Goal: Obtain resource: Obtain resource

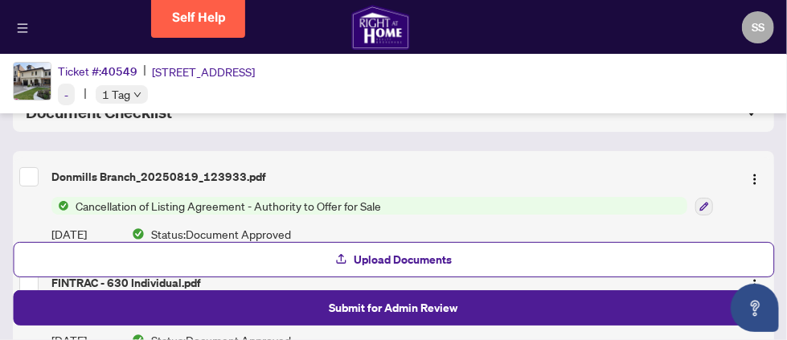
scroll to position [160, 0]
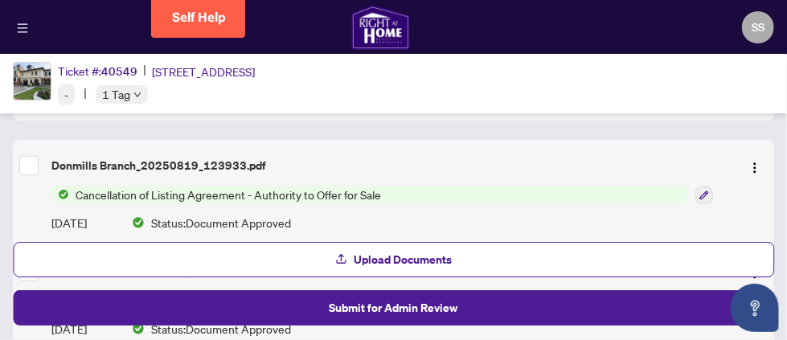
click at [301, 194] on span "Cancellation of Listing Agreement - Authority to Offer for Sale" at bounding box center [228, 195] width 318 height 18
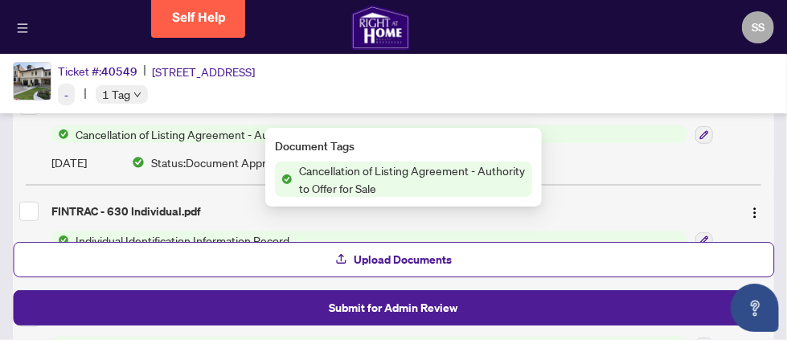
scroll to position [241, 0]
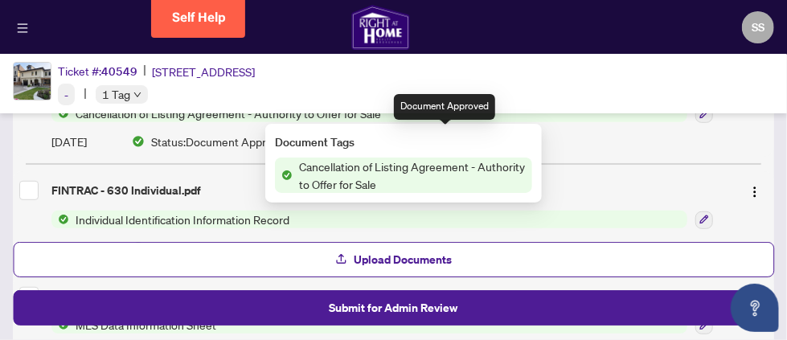
click at [577, 142] on div "Status: Document Approved" at bounding box center [450, 142] width 636 height 18
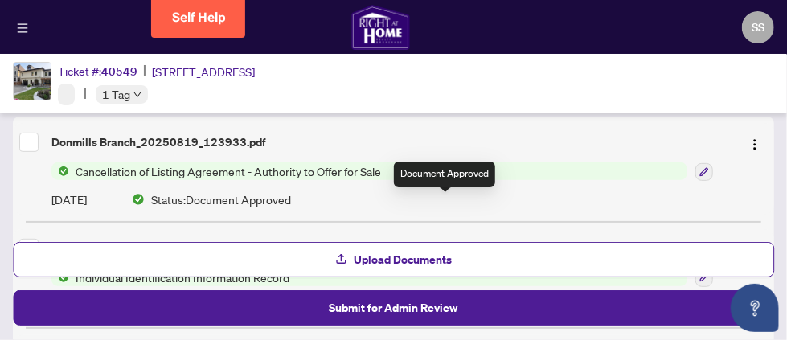
scroll to position [160, 0]
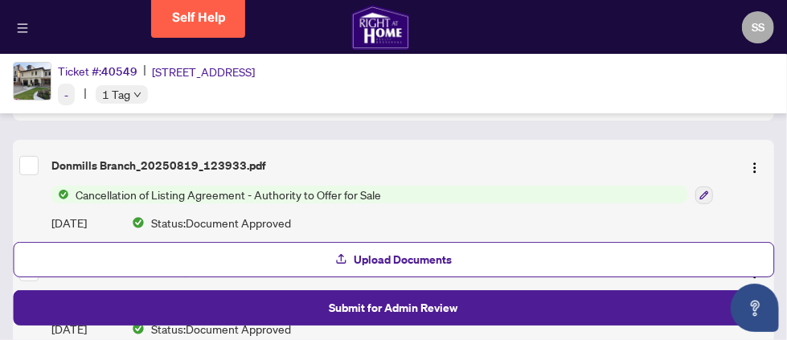
click at [170, 194] on span "Cancellation of Listing Agreement - Authority to Offer for Sale" at bounding box center [228, 195] width 318 height 18
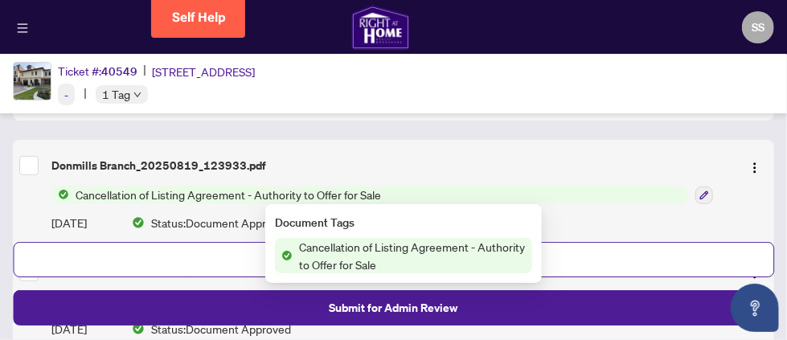
click at [318, 245] on span "Cancellation of Listing Agreement - Authority to Offer for Sale" at bounding box center [413, 255] width 240 height 35
click at [354, 246] on span "Cancellation of Listing Agreement - Authority to Offer for Sale" at bounding box center [413, 255] width 240 height 35
click at [353, 246] on span "Cancellation of Listing Agreement - Authority to Offer for Sale" at bounding box center [413, 255] width 240 height 35
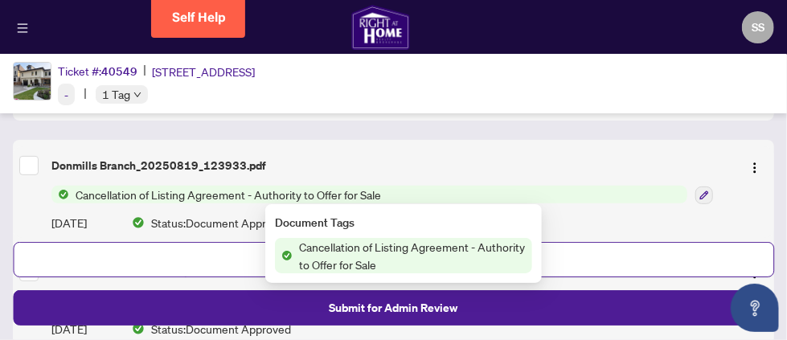
click at [428, 240] on span "Cancellation of Listing Agreement - Authority to Offer for Sale" at bounding box center [413, 255] width 240 height 35
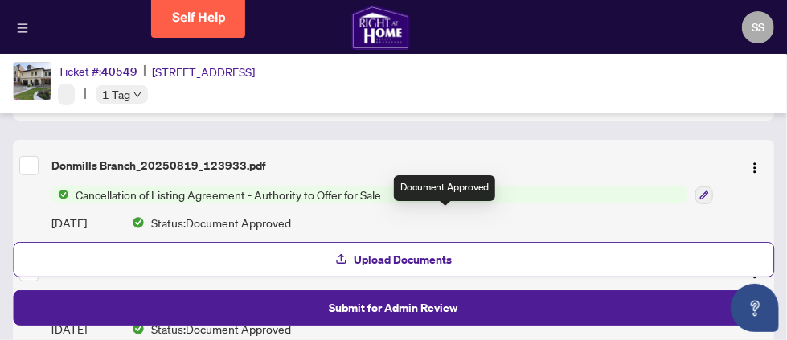
click at [586, 225] on div "Status: Document Approved" at bounding box center [450, 223] width 636 height 18
click at [439, 223] on div "Status: Document Approved" at bounding box center [450, 223] width 636 height 18
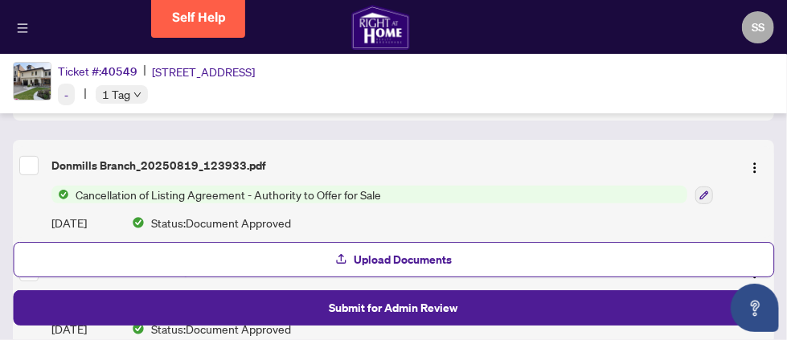
click at [445, 206] on div "Donmills Branch_20250819_123933.pdf Cancellation of Listing Agreement - Authori…" at bounding box center [393, 192] width 761 height 92
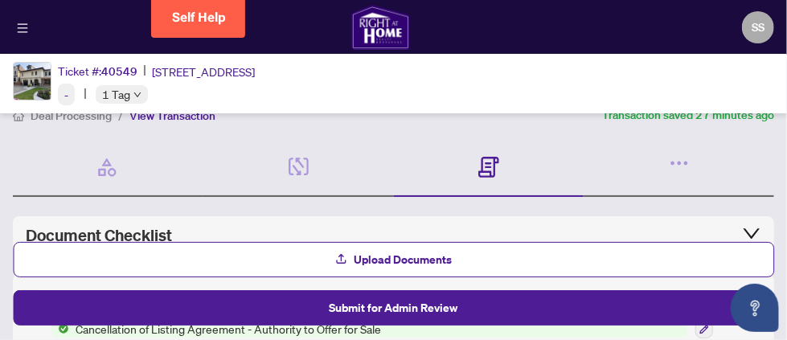
scroll to position [0, 0]
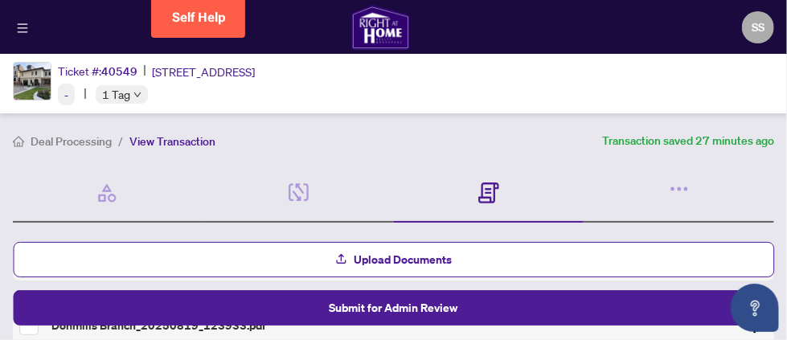
click at [469, 196] on div "Documents Required" at bounding box center [489, 193] width 191 height 59
click at [485, 192] on icon at bounding box center [488, 192] width 6 height 2
click at [668, 191] on icon "button" at bounding box center [679, 189] width 23 height 23
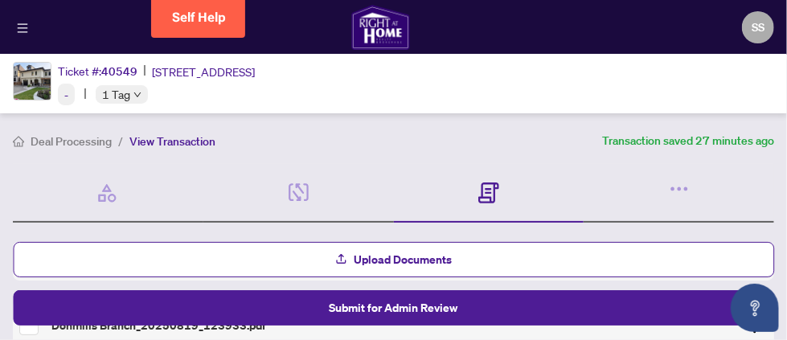
click at [525, 174] on div "Documents Required" at bounding box center [489, 193] width 191 height 59
click at [293, 190] on icon at bounding box center [299, 192] width 20 height 18
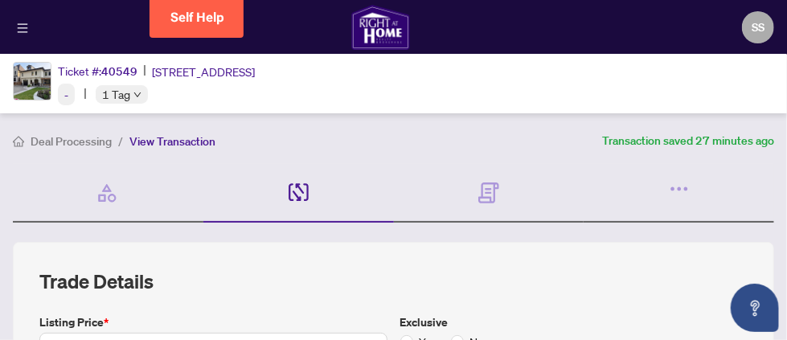
type input "**********"
click at [357, 170] on div "Details & People 3/3 Required Fields Completed" at bounding box center [298, 193] width 191 height 59
click at [182, 146] on span "View Transaction" at bounding box center [172, 141] width 86 height 14
click at [89, 141] on span "Deal Processing" at bounding box center [71, 141] width 81 height 14
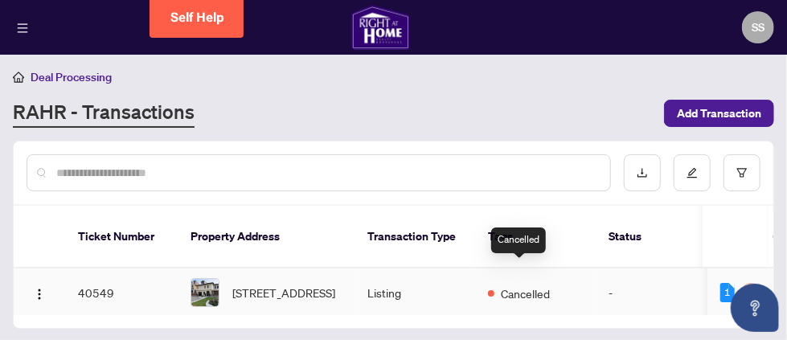
click at [506, 285] on span "Cancelled" at bounding box center [525, 294] width 49 height 18
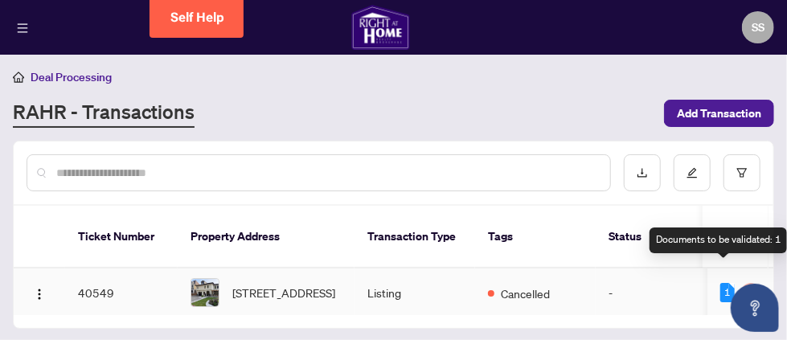
click at [728, 283] on div "1" at bounding box center [727, 292] width 14 height 19
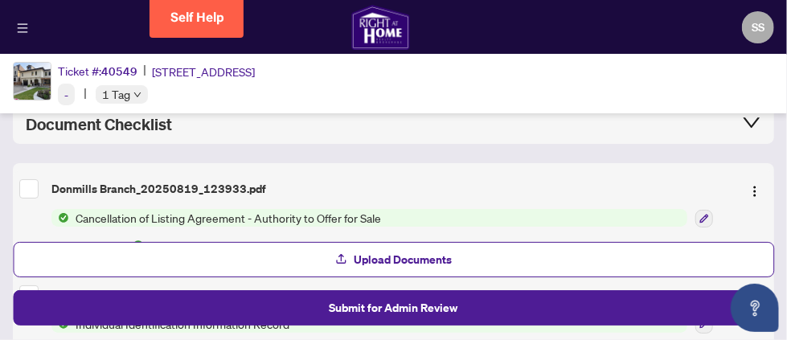
scroll to position [160, 0]
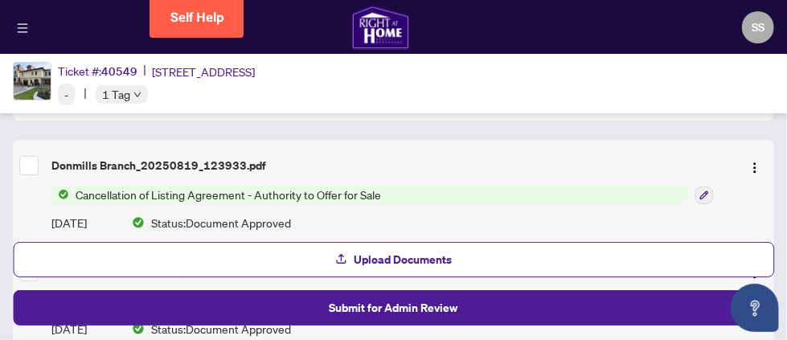
click at [174, 191] on span "Cancellation of Listing Agreement - Authority to Offer for Sale" at bounding box center [228, 195] width 318 height 18
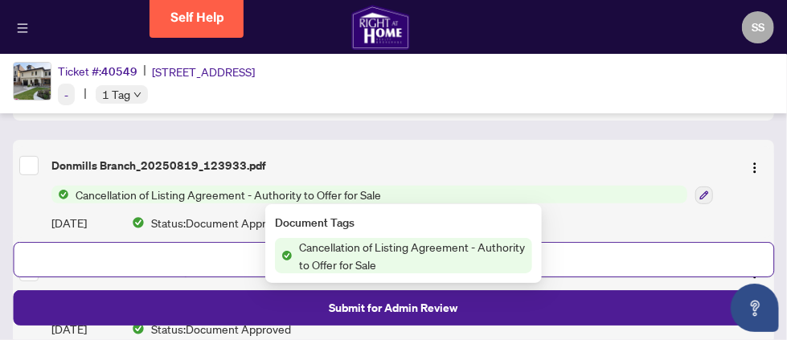
click at [334, 258] on span "Cancellation of Listing Agreement - Authority to Offer for Sale" at bounding box center [413, 255] width 240 height 35
click at [347, 244] on span "Cancellation of Listing Agreement - Authority to Offer for Sale" at bounding box center [413, 255] width 240 height 35
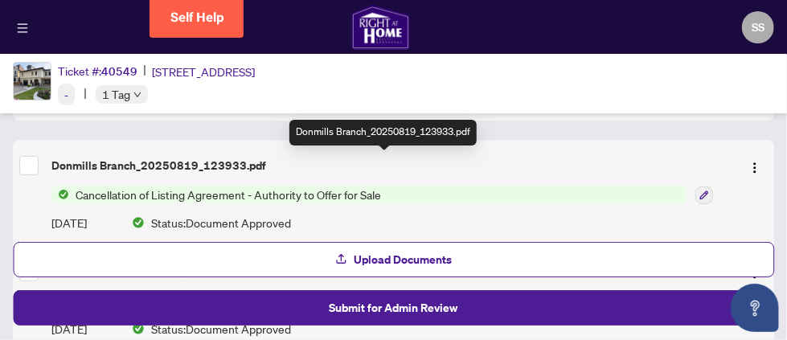
click at [465, 167] on div "Donmills Branch_20250819_123933.pdf" at bounding box center [390, 166] width 678 height 18
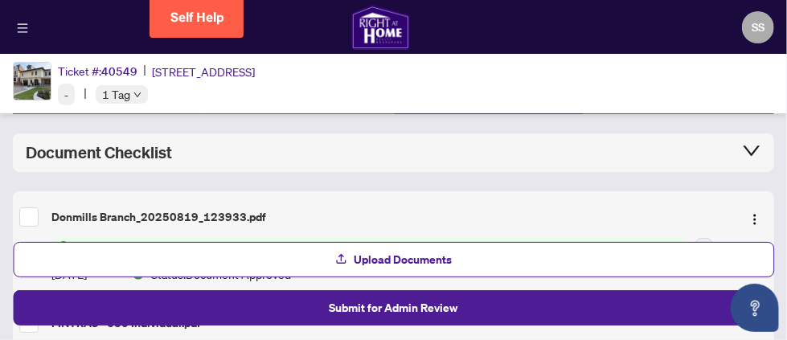
scroll to position [0, 0]
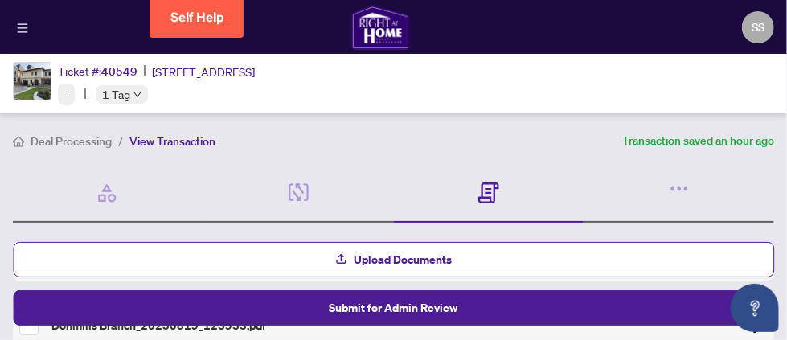
click at [485, 182] on icon at bounding box center [488, 192] width 21 height 21
click at [677, 187] on icon "button" at bounding box center [679, 189] width 4 height 4
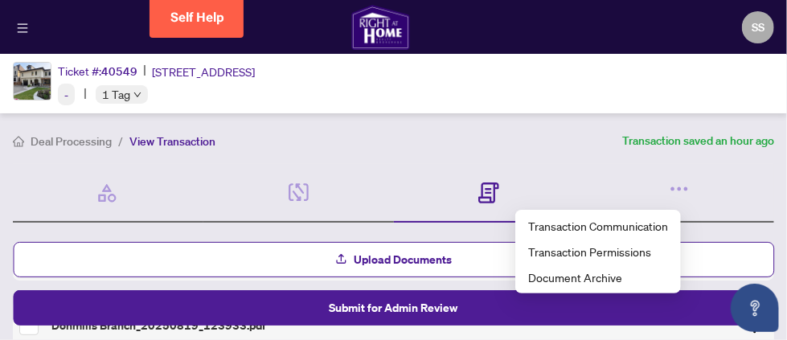
click at [552, 172] on div "Documents Required" at bounding box center [489, 193] width 191 height 59
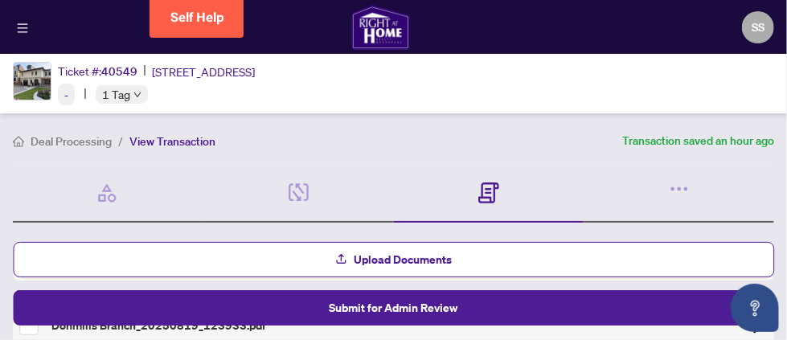
click at [183, 143] on span "View Transaction" at bounding box center [172, 141] width 86 height 14
click at [178, 143] on span "View Transaction" at bounding box center [172, 141] width 86 height 14
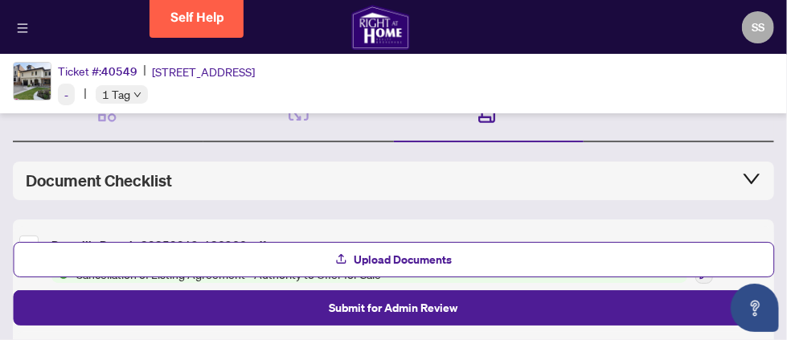
scroll to position [160, 0]
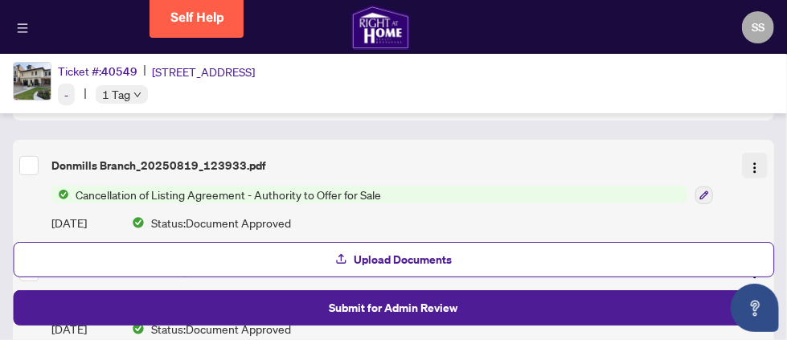
click at [748, 170] on img "button" at bounding box center [754, 168] width 13 height 13
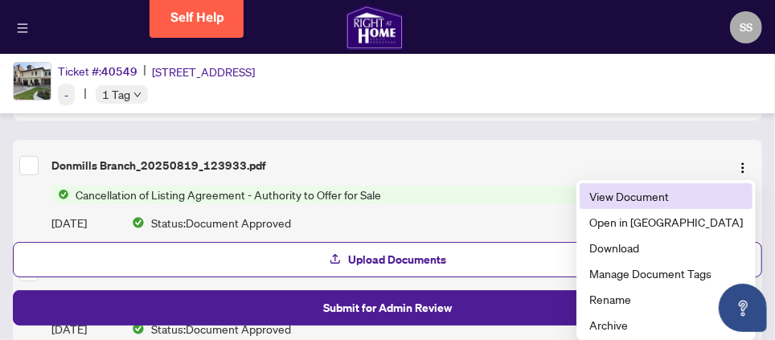
click at [674, 197] on span "View Document" at bounding box center [666, 196] width 154 height 18
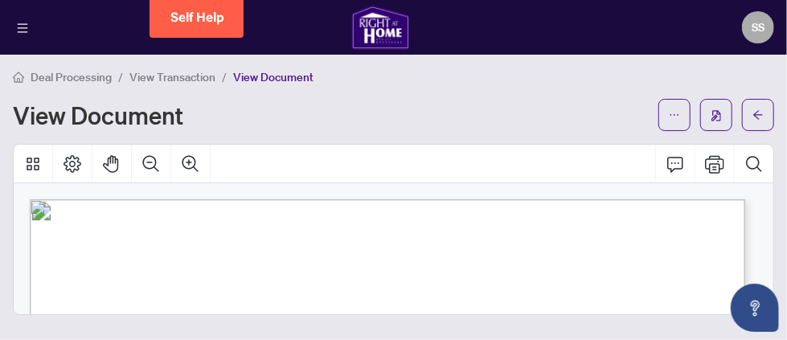
click at [437, 117] on div "View Document" at bounding box center [331, 115] width 636 height 26
click at [711, 158] on icon "Print" at bounding box center [714, 163] width 19 height 19
